Goal: Find specific page/section: Locate a particular part of the current website

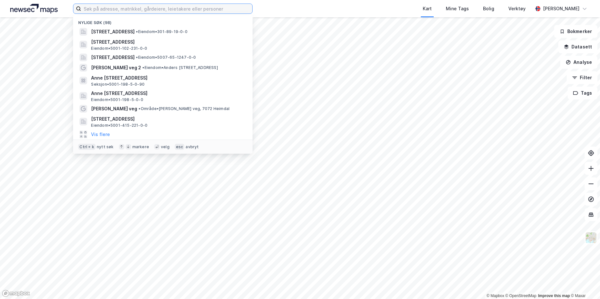
click at [159, 6] on input at bounding box center [166, 9] width 171 height 10
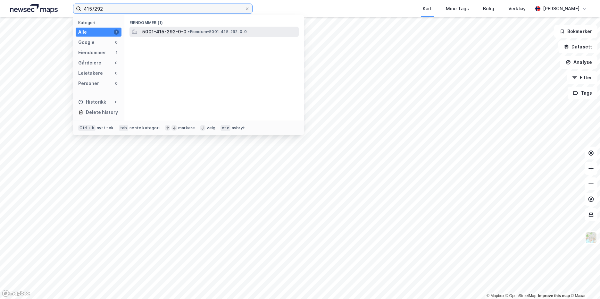
type input "415/292"
click at [170, 32] on span "5001-415-292-0-0" at bounding box center [164, 32] width 44 height 8
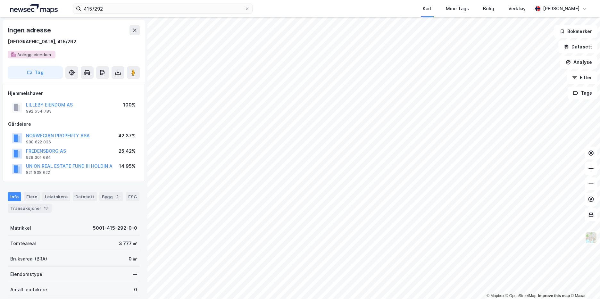
click at [123, 244] on div "3 777 ㎡" at bounding box center [128, 244] width 18 height 8
